Goal: Register for event/course

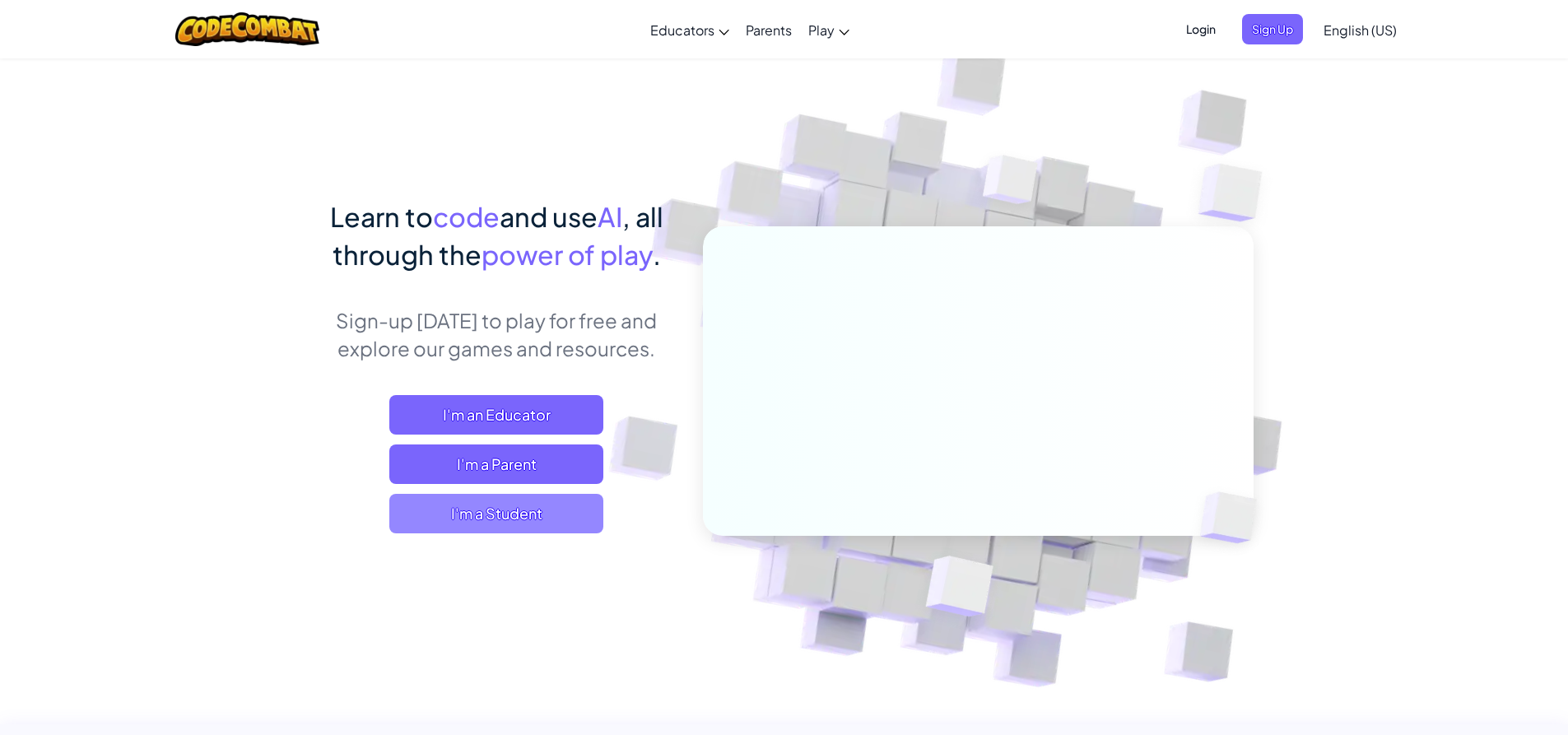
click at [581, 513] on span "I'm a Student" at bounding box center [496, 514] width 214 height 40
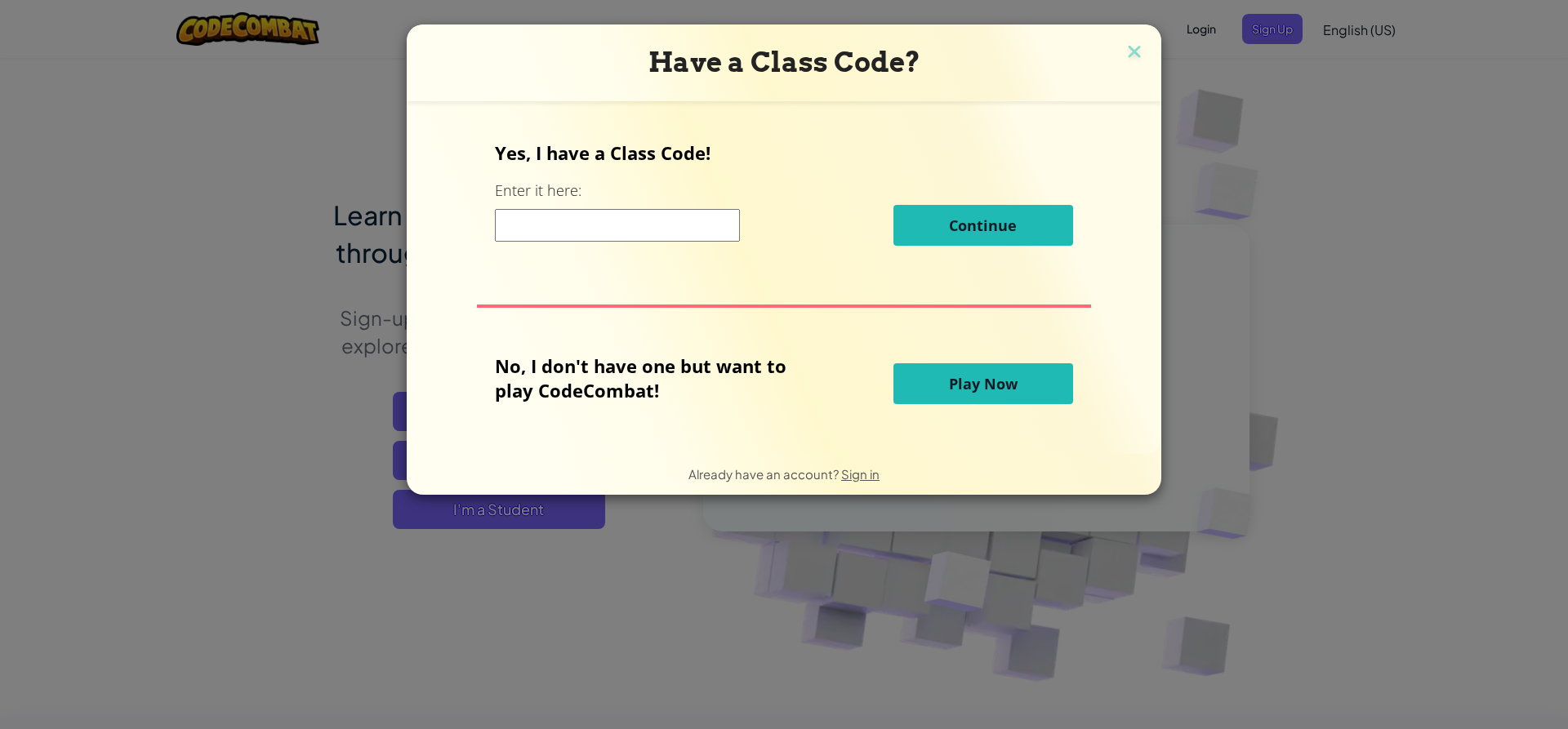
click at [684, 240] on input at bounding box center [617, 225] width 245 height 33
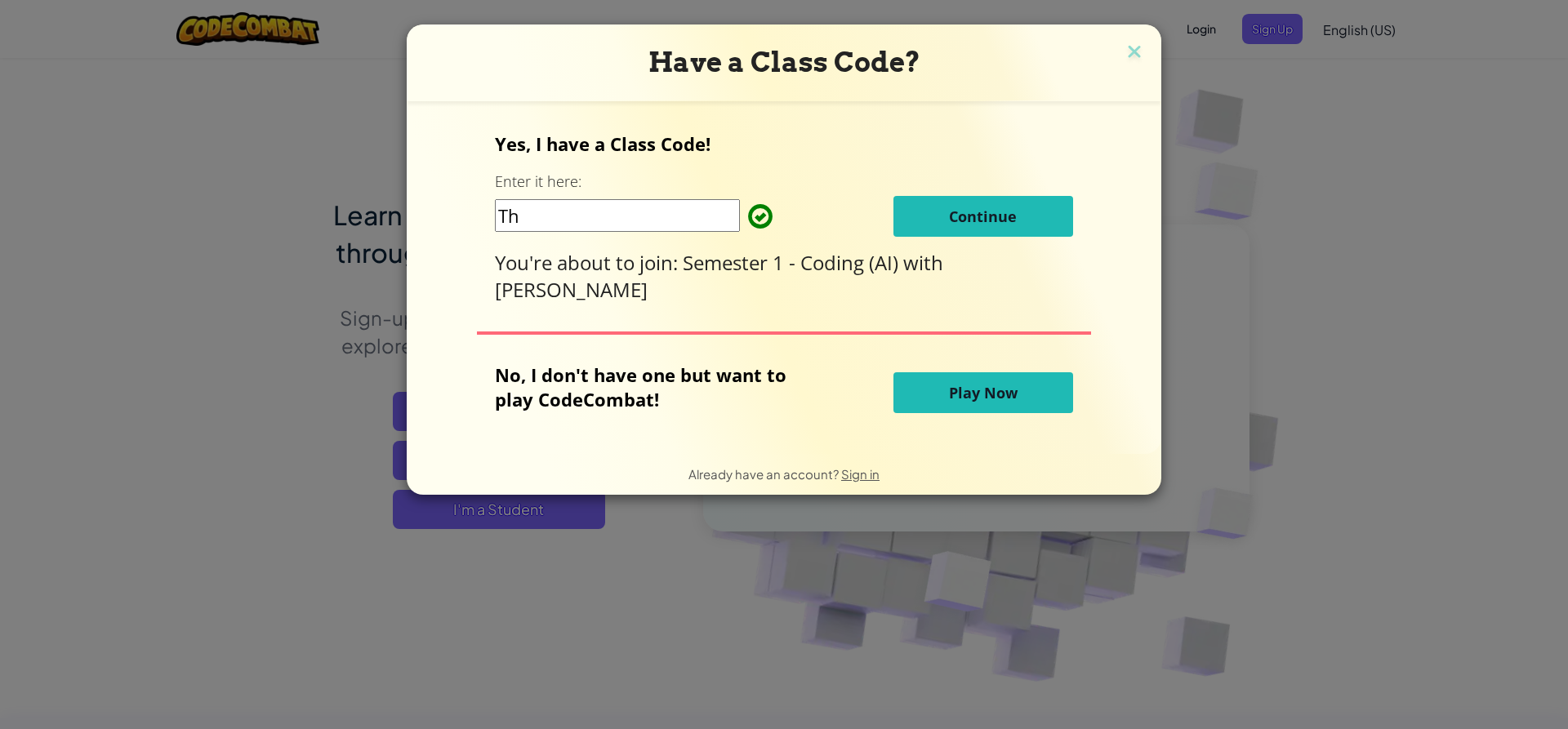
type input "T"
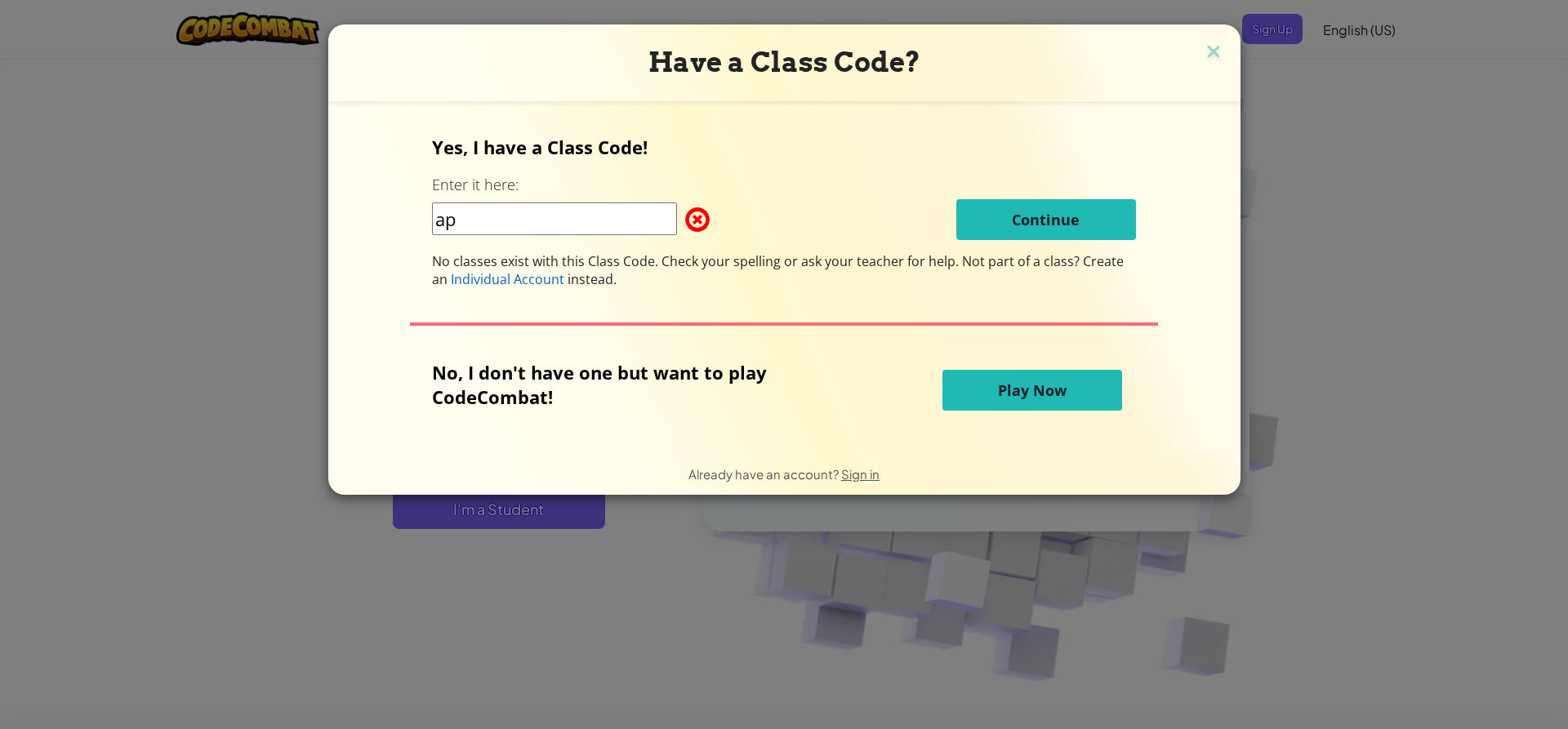
type input "a"
click at [542, 227] on input "thinkc" at bounding box center [554, 219] width 245 height 33
click at [543, 225] on input "ThingClassApple" at bounding box center [554, 219] width 245 height 33
type input "ThingClassapple"
click at [1054, 390] on span "Play Now" at bounding box center [1032, 390] width 69 height 20
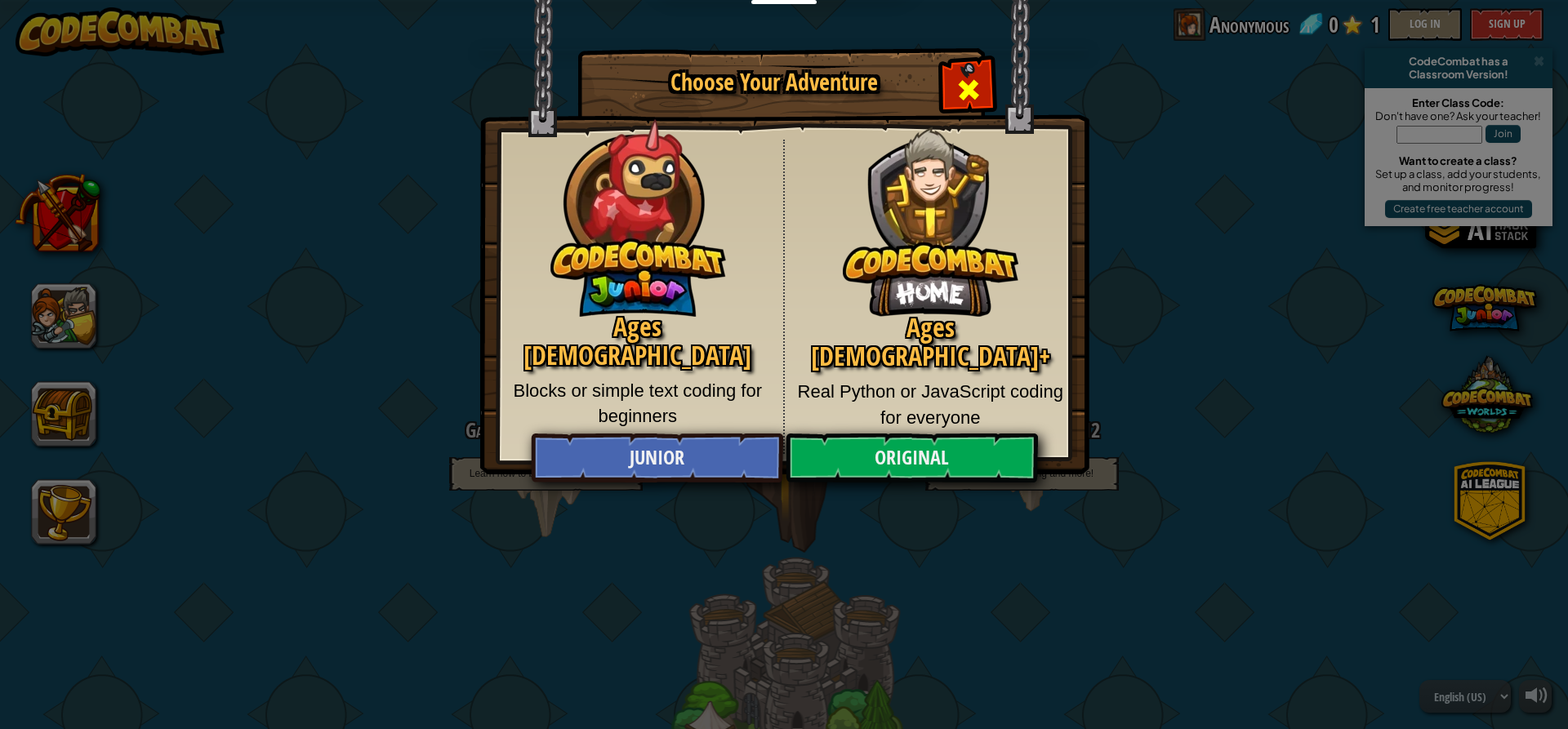
click at [989, 85] on div "Close modal" at bounding box center [969, 88] width 52 height 52
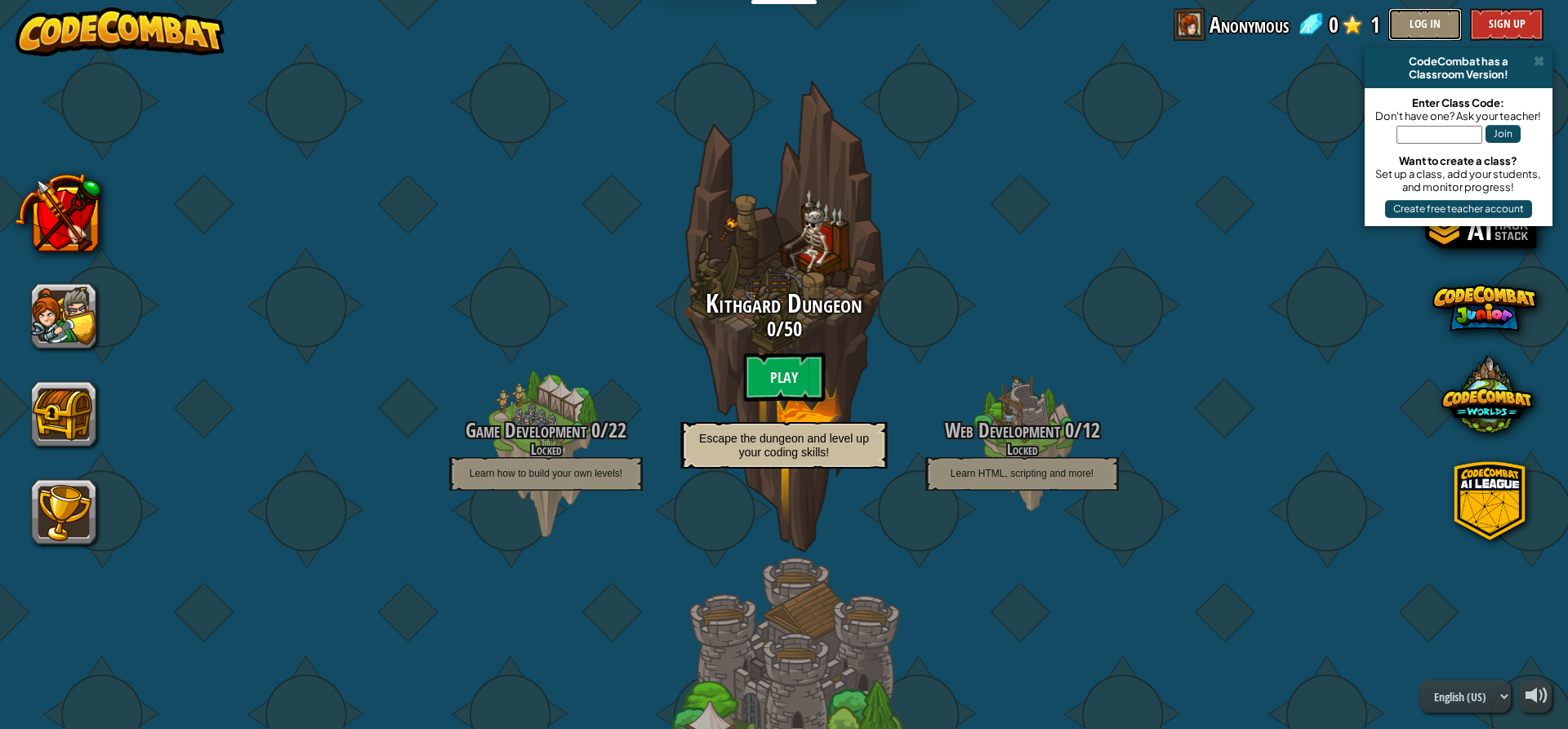
click at [1421, 23] on button "Log In" at bounding box center [1425, 25] width 74 height 33
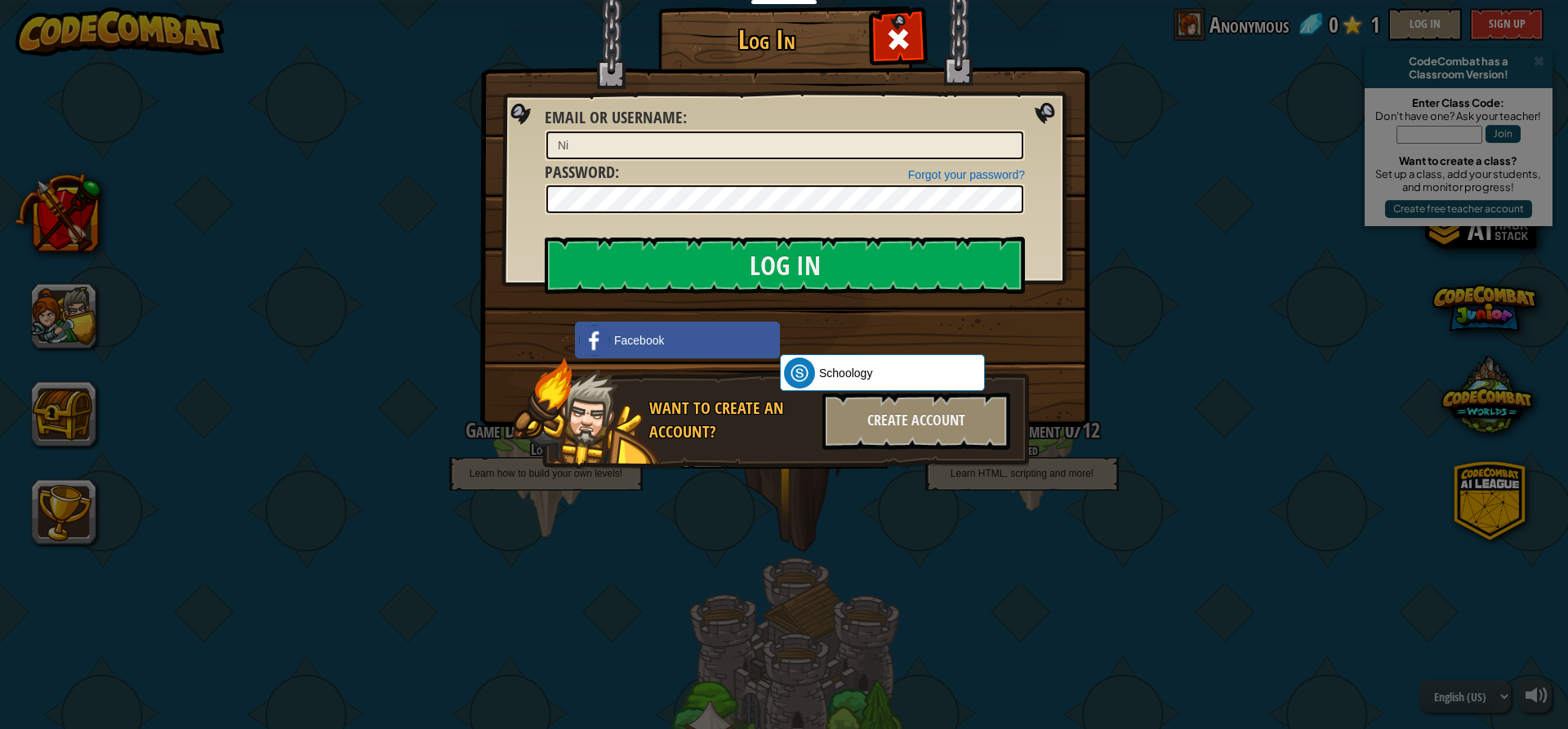
type input "N"
type input "NicolasR77729903"
click at [724, 263] on input "Log In" at bounding box center [784, 265] width 480 height 58
